Goal: Book appointment/travel/reservation

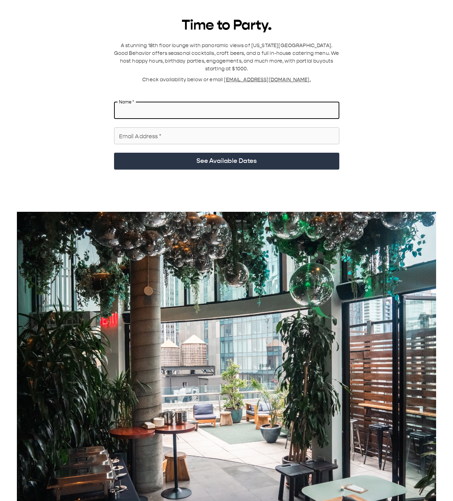
click at [179, 101] on input "Name   *" at bounding box center [226, 111] width 225 height 20
type input "**********"
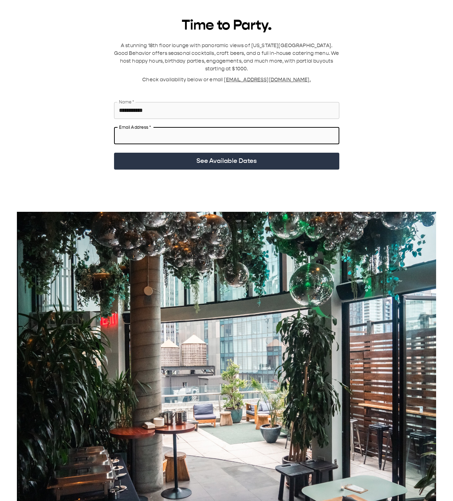
click at [163, 130] on input "Email Address   *" at bounding box center [226, 136] width 225 height 20
type input "**********"
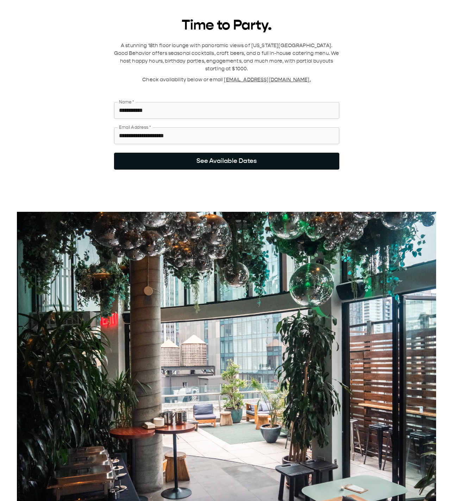
click at [166, 154] on button "See Available Dates" at bounding box center [226, 161] width 225 height 17
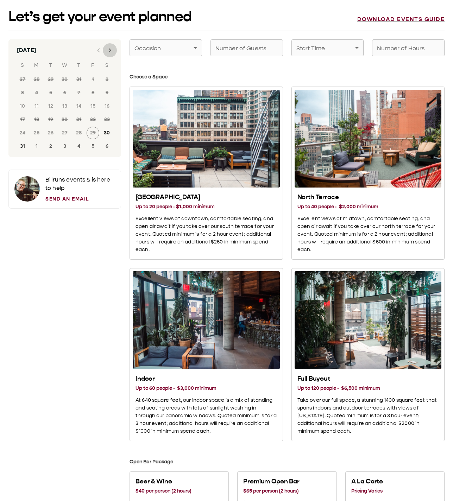
click at [108, 52] on icon "Next month" at bounding box center [110, 50] width 8 height 8
click at [104, 104] on button "20" at bounding box center [107, 106] width 13 height 13
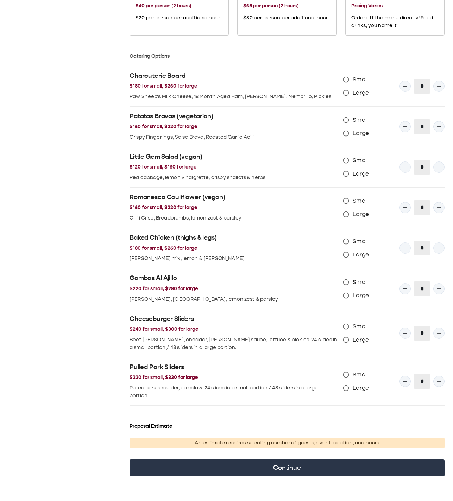
scroll to position [497, 0]
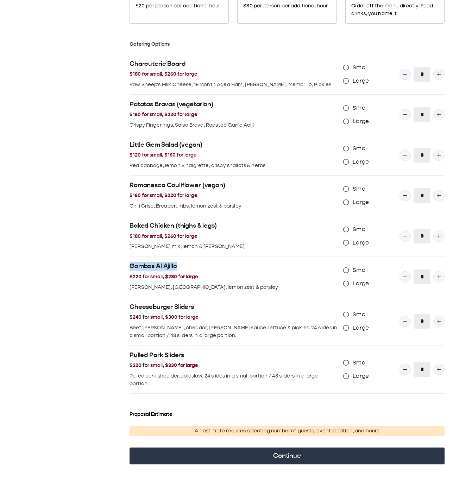
drag, startPoint x: 178, startPoint y: 264, endPoint x: 131, endPoint y: 267, distance: 47.2
click at [131, 267] on h2 "Gambas Al Ajillo" at bounding box center [233, 266] width 208 height 8
copy h2 "Gambas Al Ajillo"
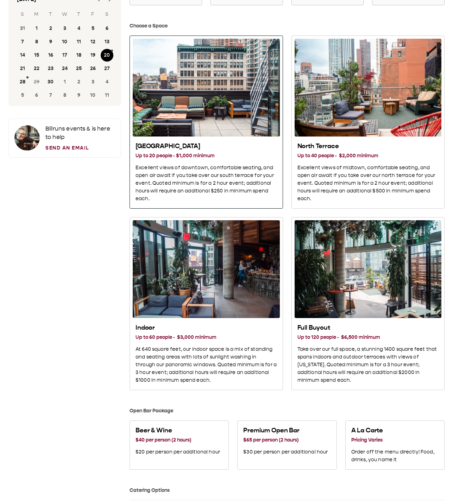
scroll to position [35, 0]
